Goal: Ask a question

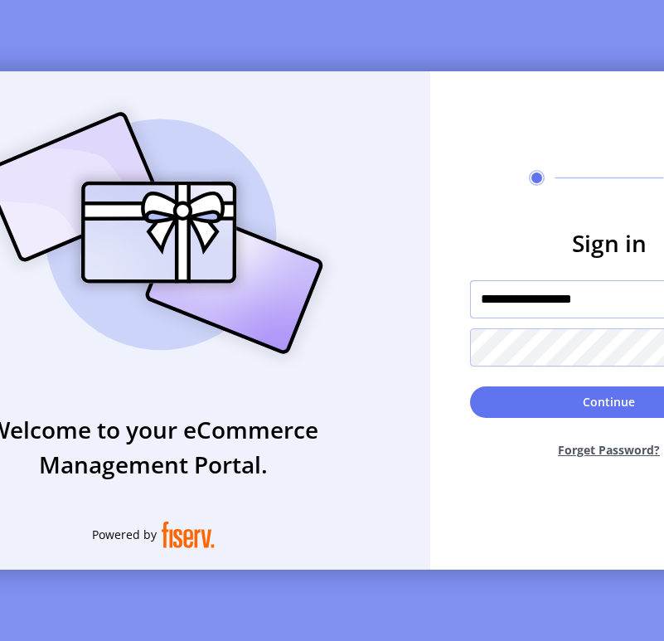
click at [589, 312] on input "**********" at bounding box center [609, 299] width 278 height 38
click at [497, 315] on input "**********" at bounding box center [609, 299] width 278 height 38
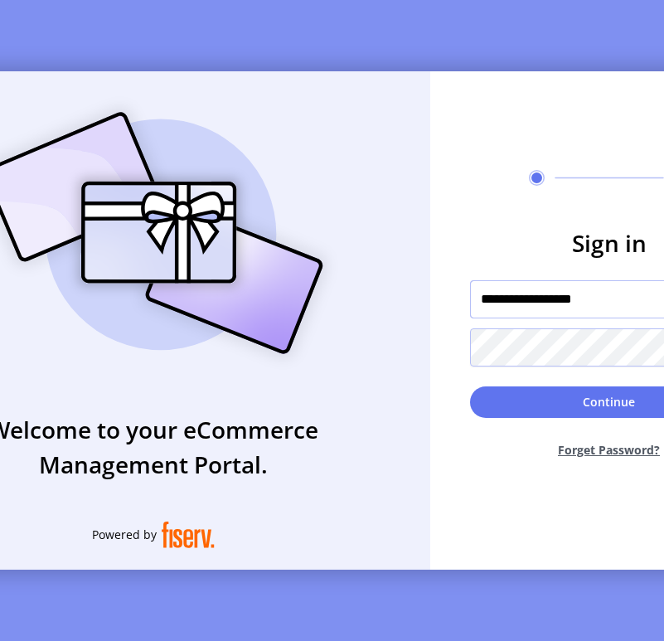
paste input "text"
type input "**********"
click at [467, 390] on form "**********" at bounding box center [609, 348] width 358 height 246
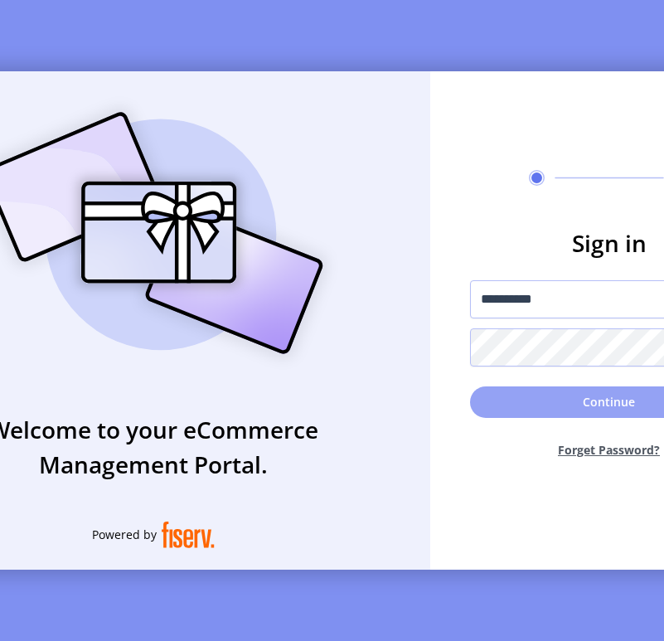
click at [491, 406] on button "Continue" at bounding box center [609, 401] width 278 height 31
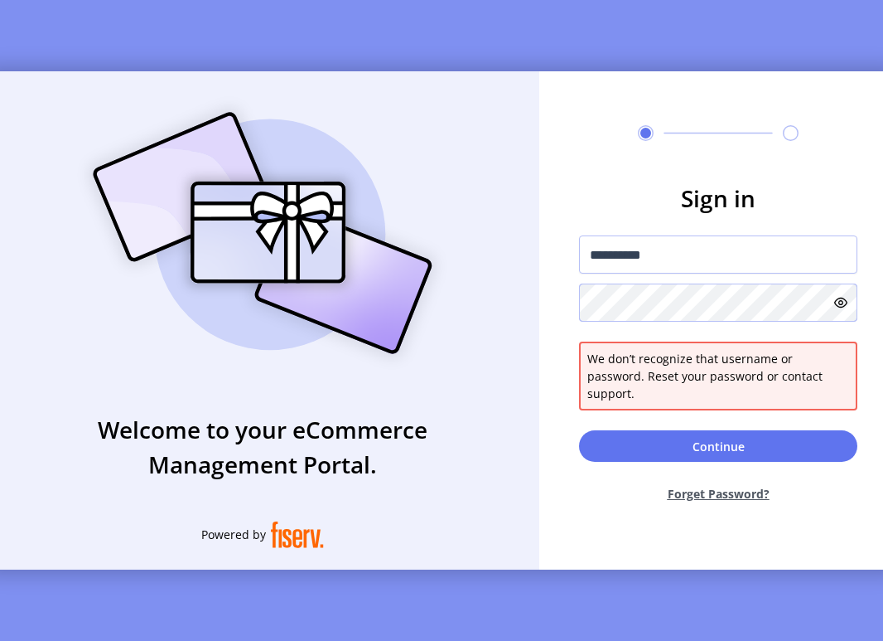
click at [663, 309] on icon at bounding box center [841, 302] width 13 height 13
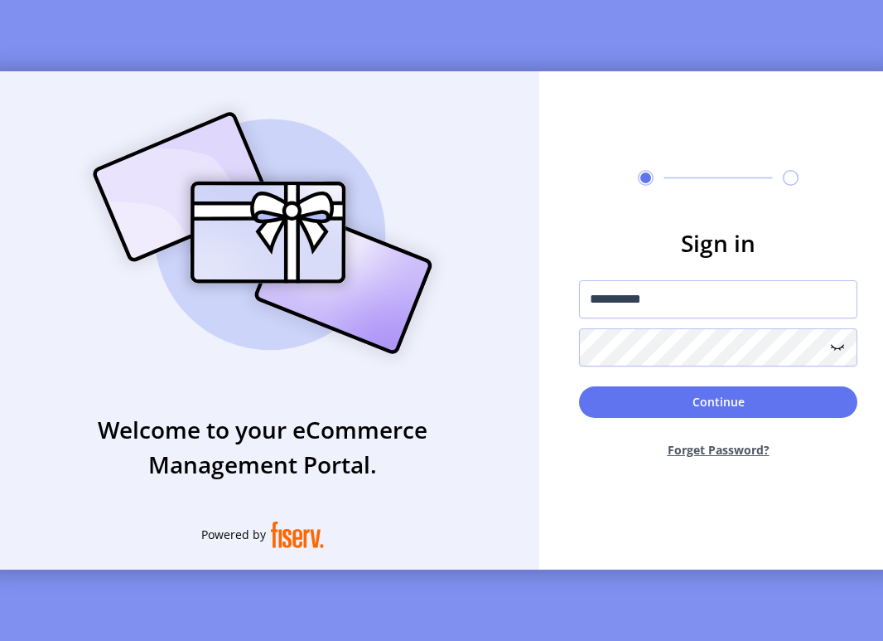
click at [596, 423] on div "Continue Forget Password?" at bounding box center [718, 428] width 278 height 85
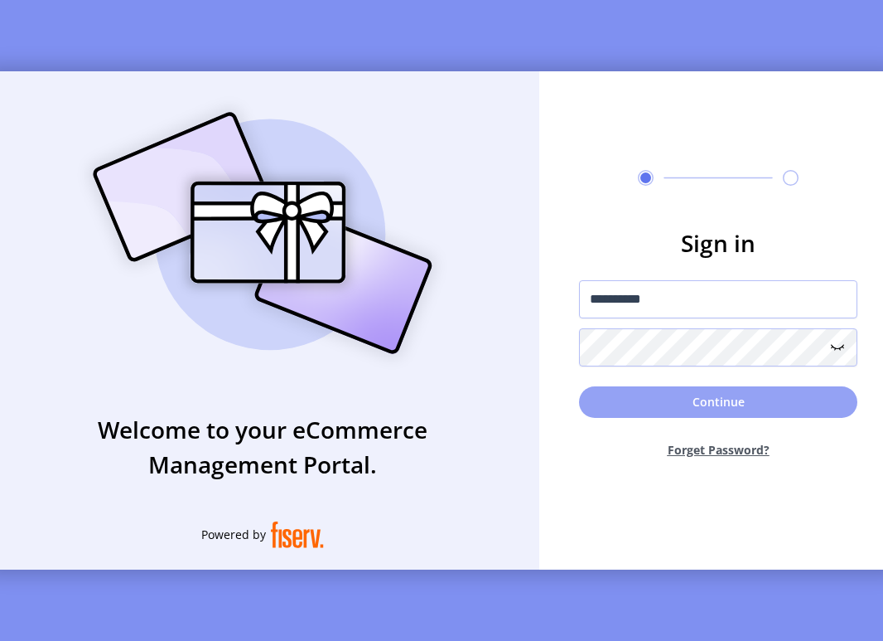
click at [599, 415] on button "Continue" at bounding box center [718, 401] width 278 height 31
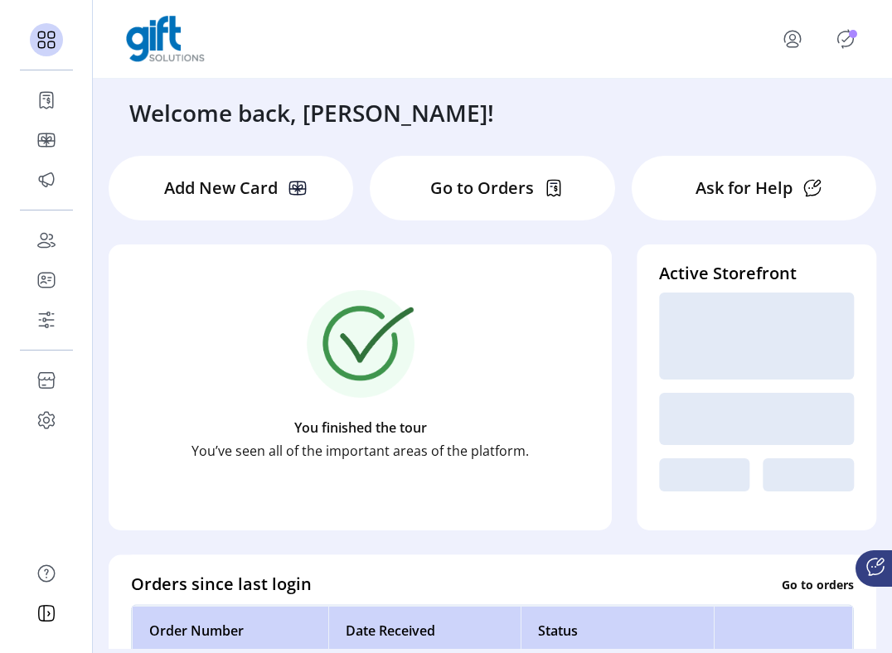
click at [663, 575] on icon at bounding box center [875, 567] width 20 height 20
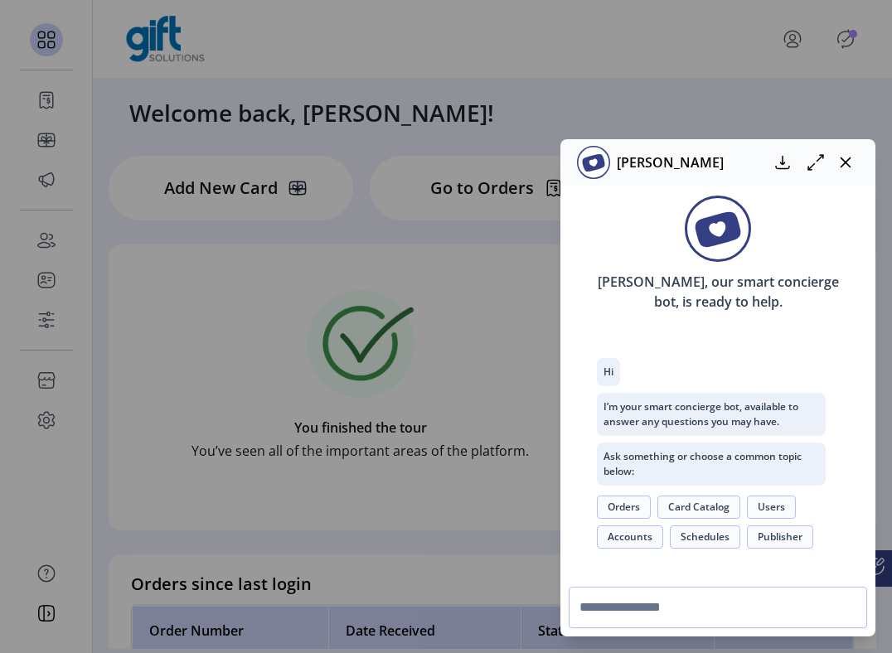
click at [638, 539] on button "Accounts" at bounding box center [630, 536] width 66 height 23
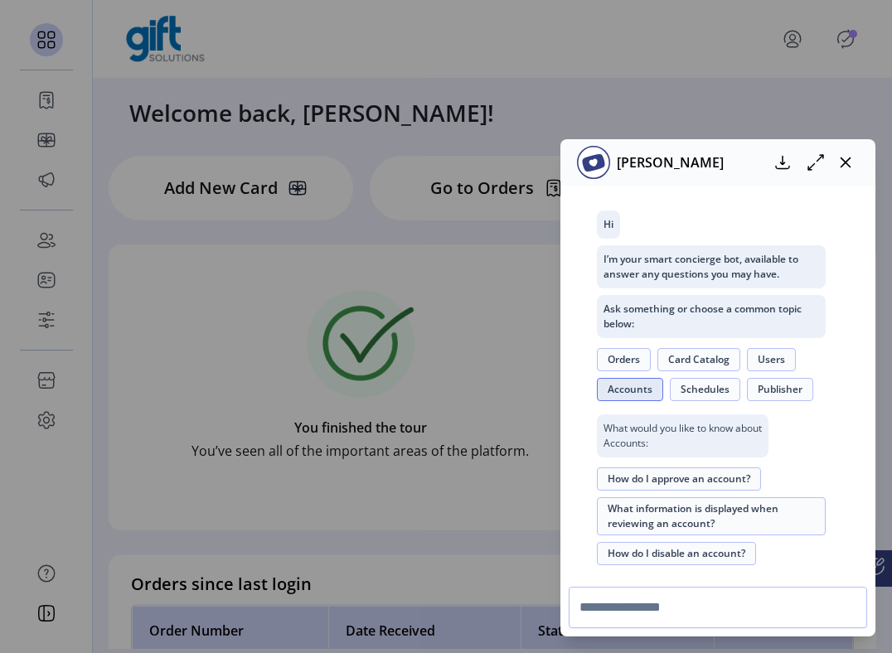
click at [663, 399] on button "Schedules" at bounding box center [705, 389] width 70 height 23
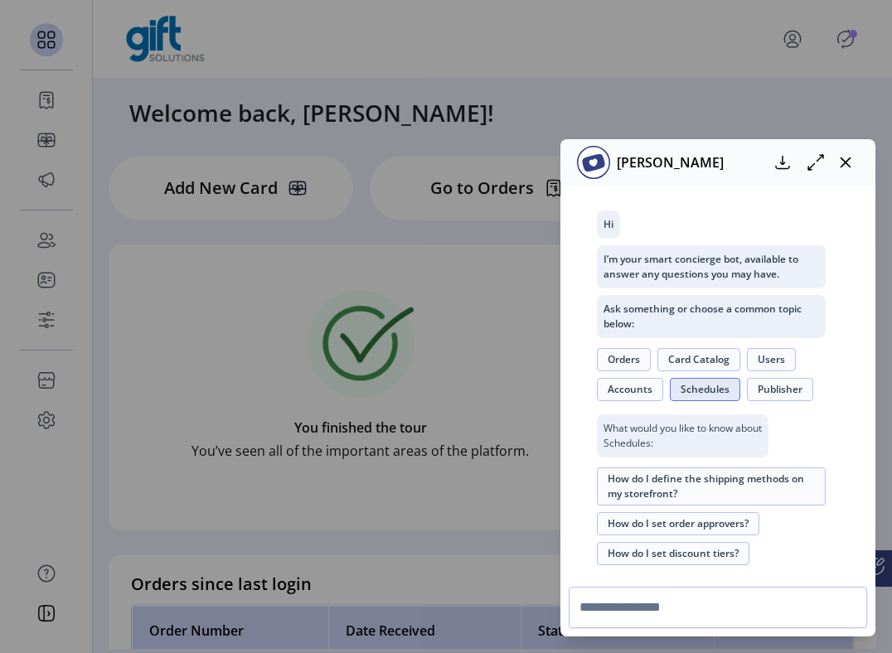
click at [663, 488] on button "How do I define the shipping methods on my storefront?" at bounding box center [711, 486] width 229 height 38
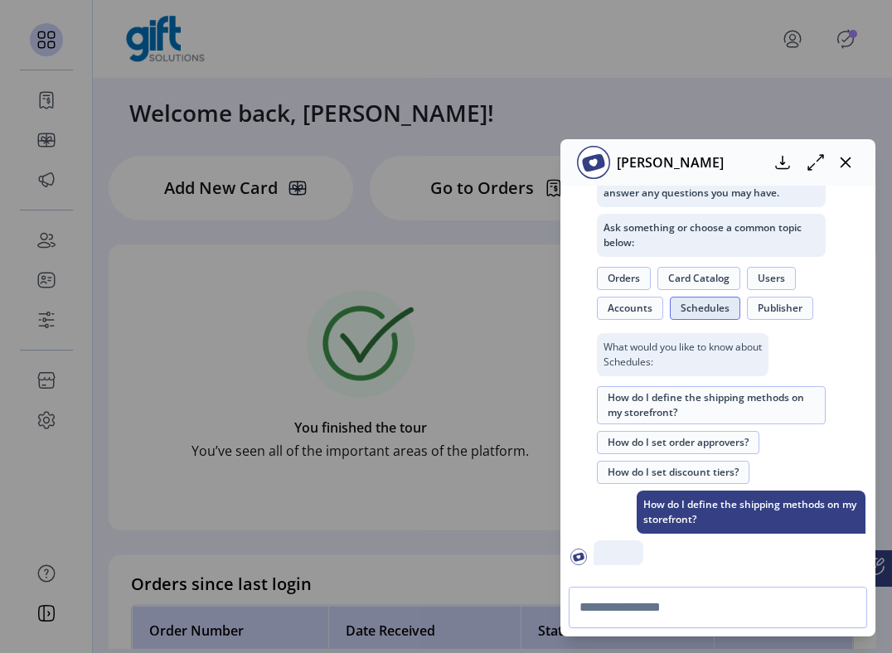
scroll to position [489, 0]
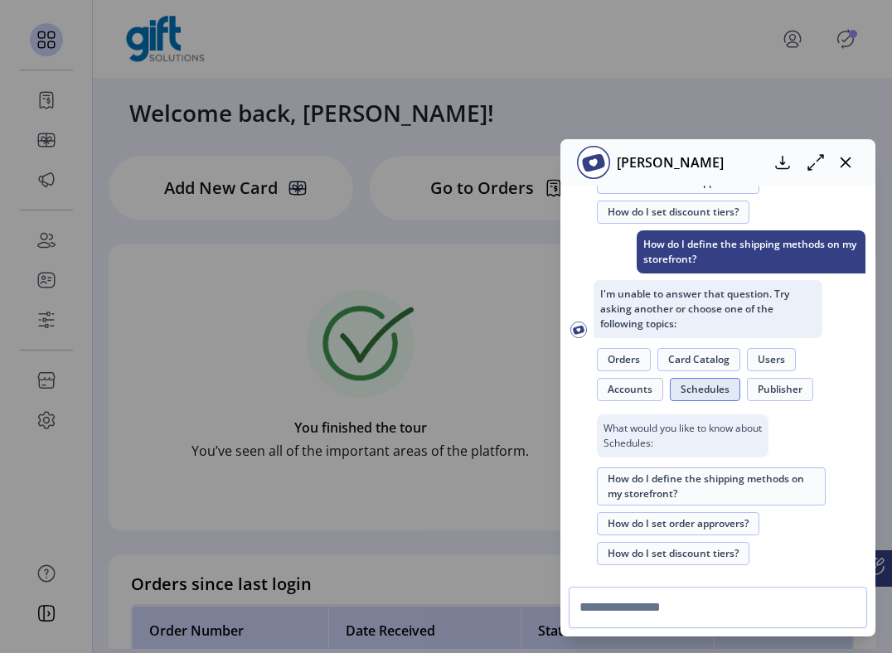
click at [663, 365] on button "Card Catalog" at bounding box center [698, 359] width 83 height 23
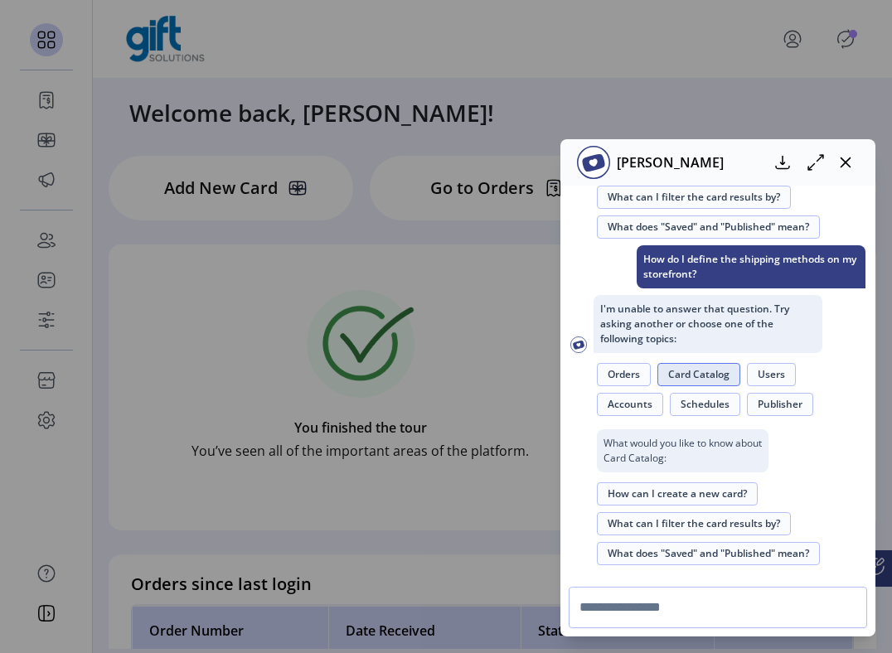
click at [663, 490] on button "How can I create a new card?" at bounding box center [677, 493] width 161 height 23
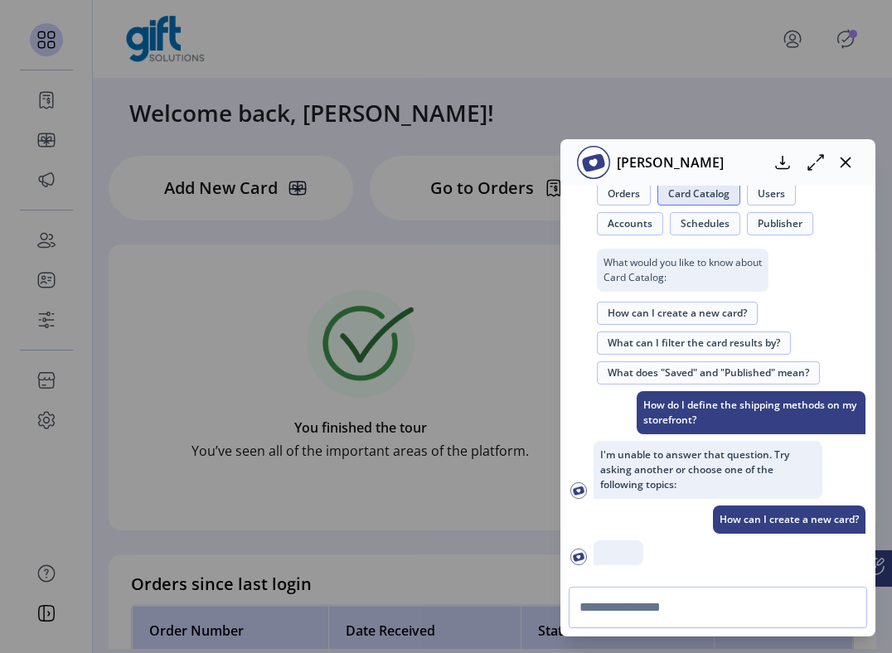
scroll to position [559, 0]
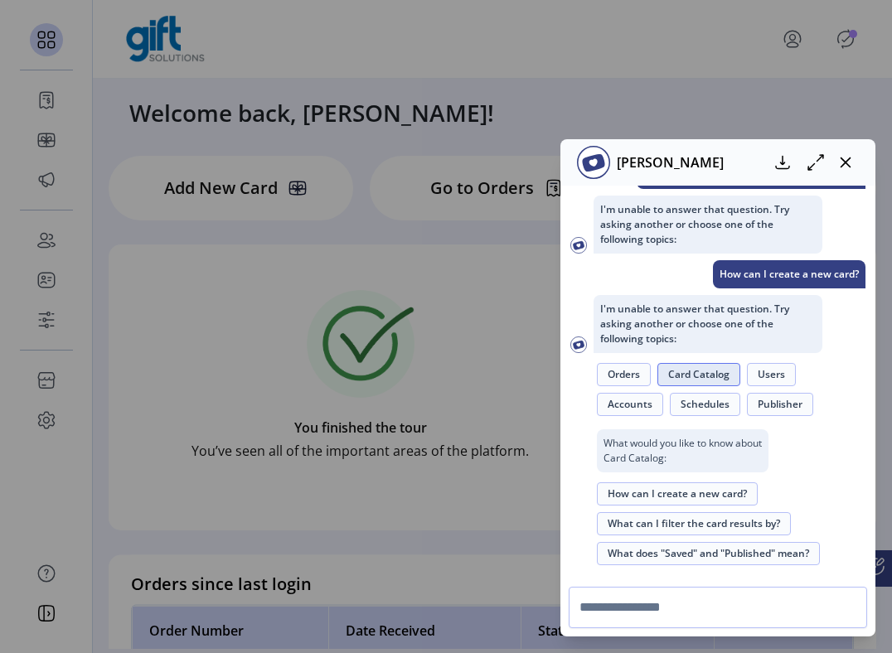
click at [663, 494] on button "How can I create a new card?" at bounding box center [677, 493] width 161 height 23
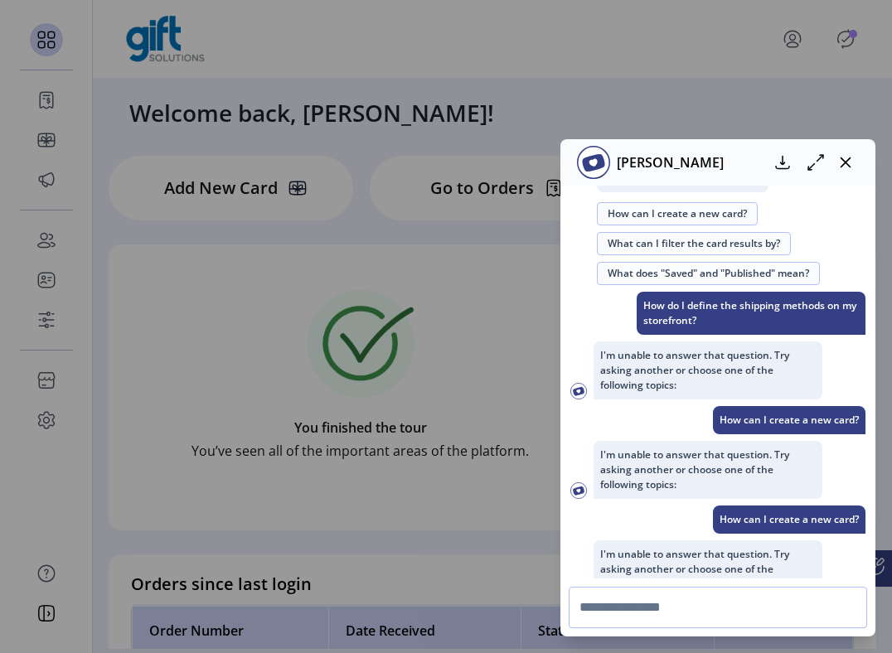
scroll to position [658, 0]
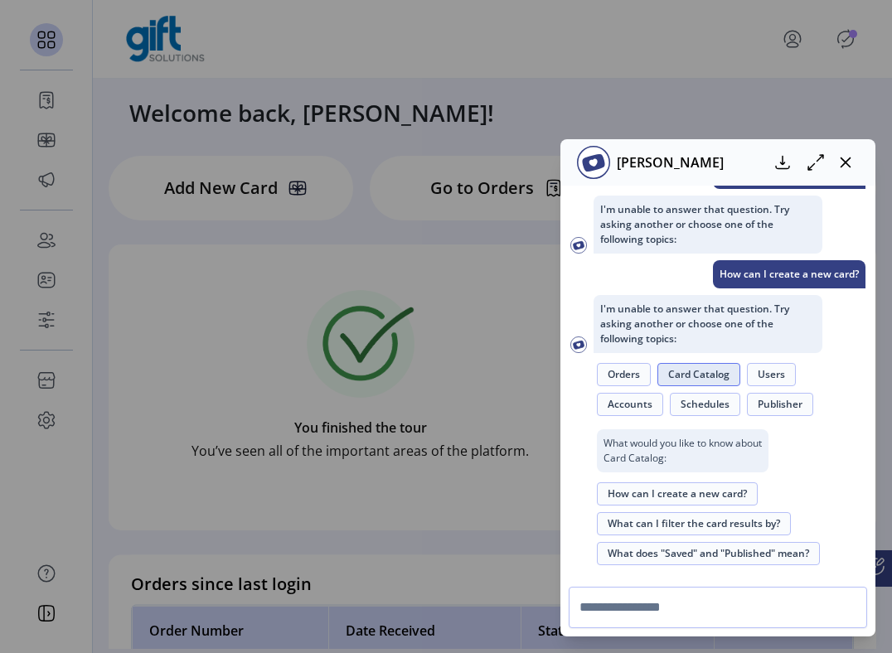
click at [663, 523] on button "What can I filter the card results by?" at bounding box center [694, 523] width 194 height 23
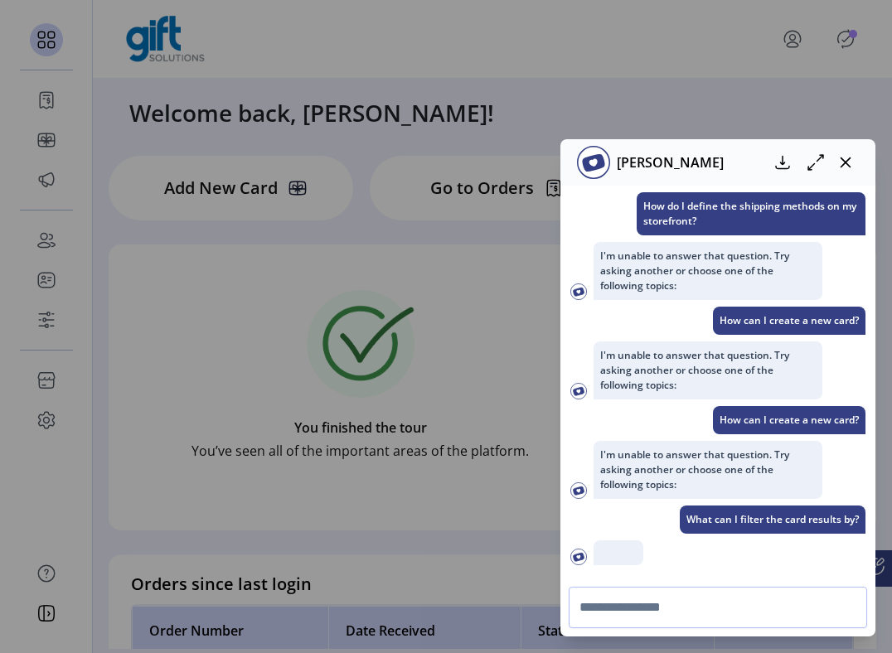
scroll to position [757, 0]
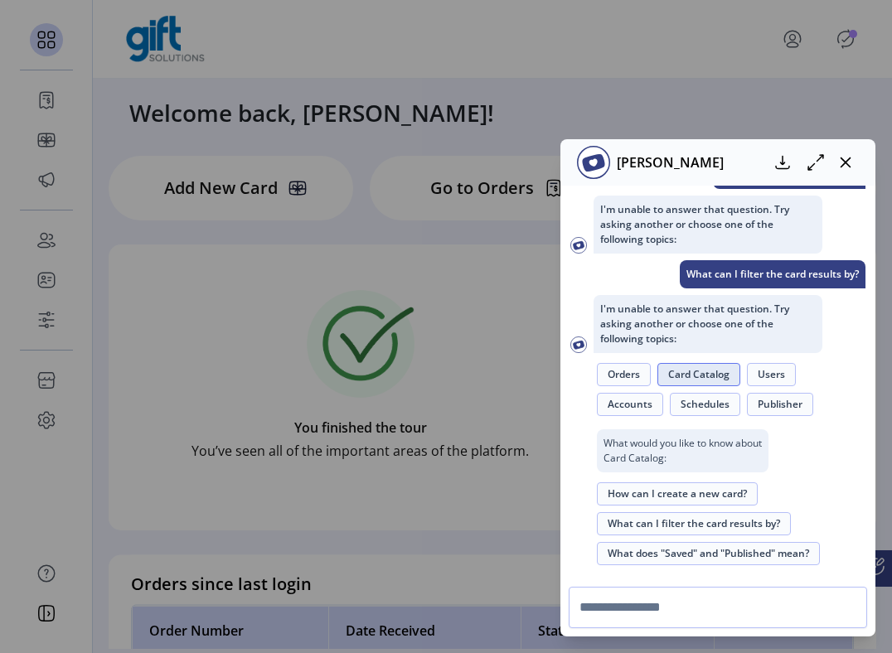
click at [651, 402] on button "Accounts" at bounding box center [630, 404] width 66 height 23
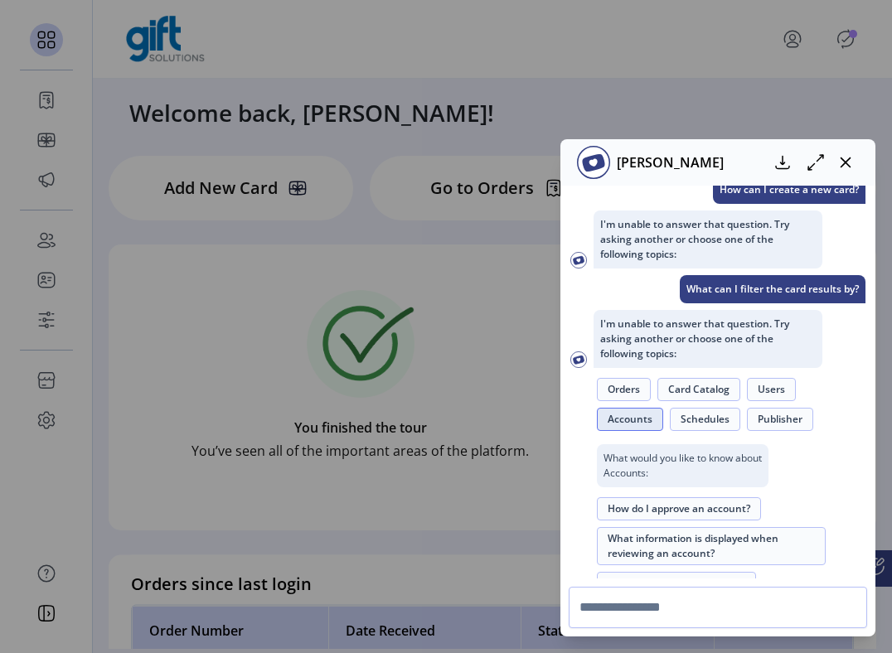
scroll to position [787, 0]
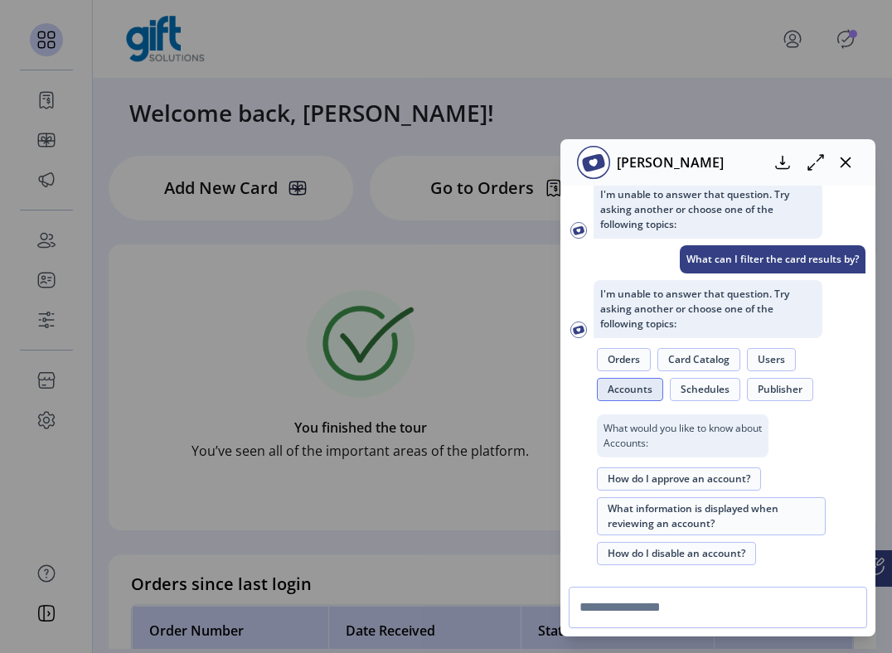
click at [663, 380] on button "Publisher" at bounding box center [780, 389] width 66 height 23
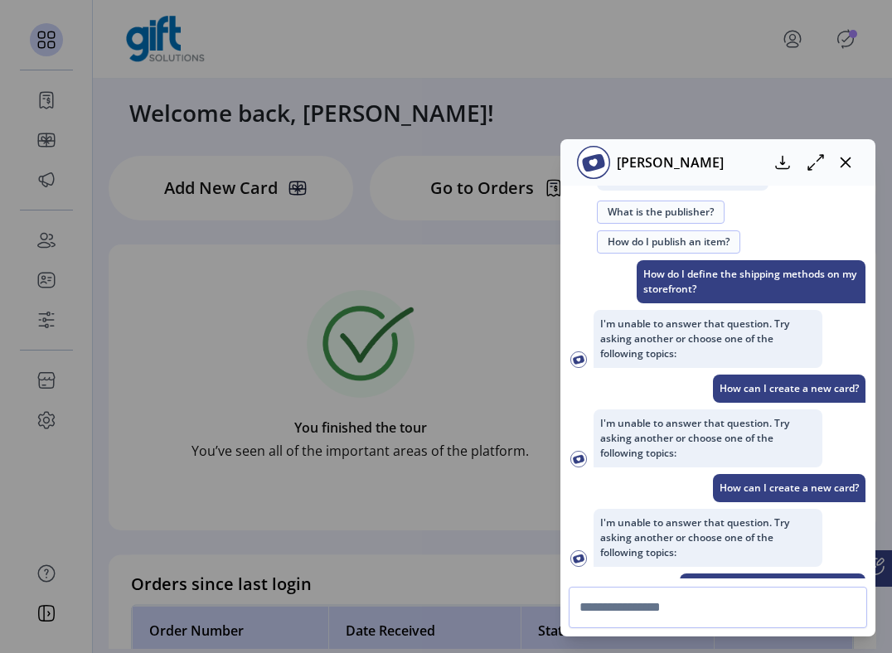
scroll to position [698, 0]
